Goal: Check status: Check status

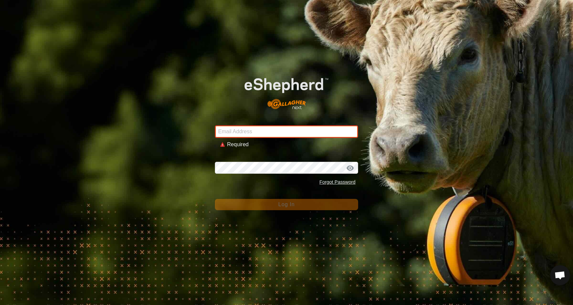
type input "[EMAIL_ADDRESS][DOMAIN_NAME]"
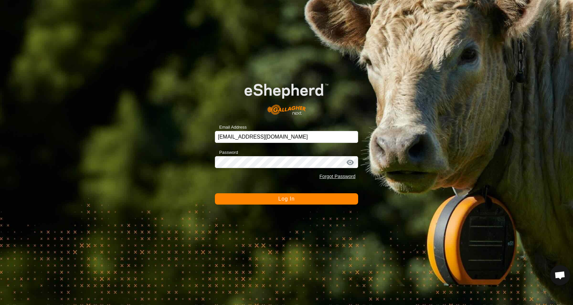
click at [292, 198] on span "Log In" at bounding box center [286, 199] width 16 height 6
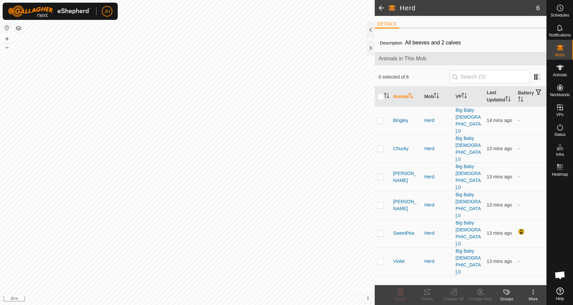
click at [381, 9] on span at bounding box center [381, 8] width 13 height 16
click at [381, 7] on span at bounding box center [381, 8] width 13 height 16
